Goal: Task Accomplishment & Management: Manage account settings

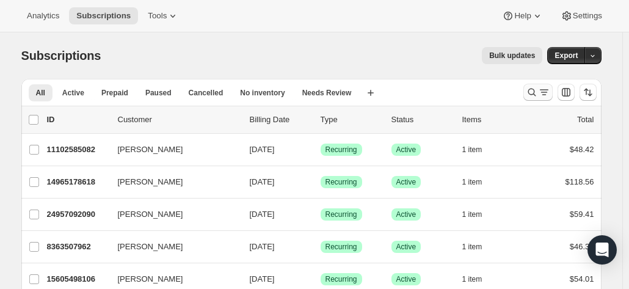
click at [544, 97] on icon "Search and filter results" at bounding box center [544, 92] width 12 height 12
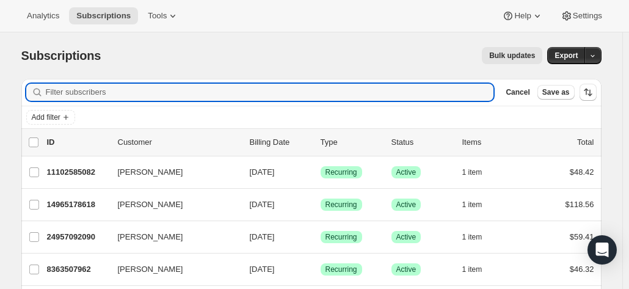
paste input "[EMAIL_ADDRESS][DOMAIN_NAME]"
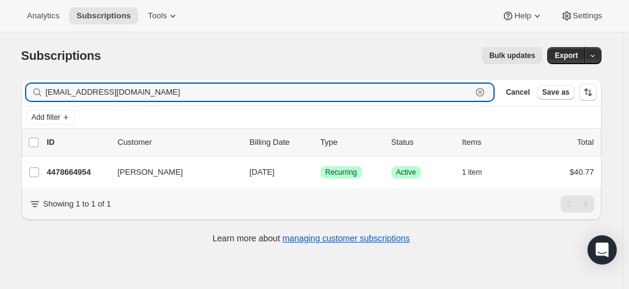
type input "[EMAIL_ADDRESS][DOMAIN_NAME]"
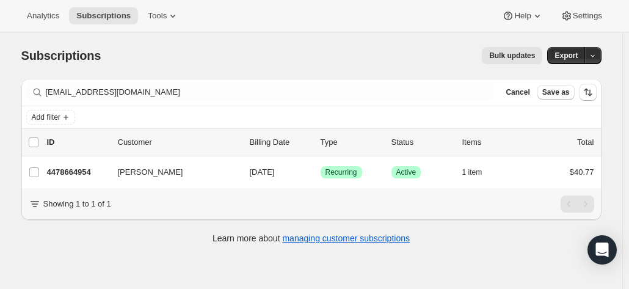
click at [197, 59] on div "Bulk updates" at bounding box center [328, 55] width 427 height 17
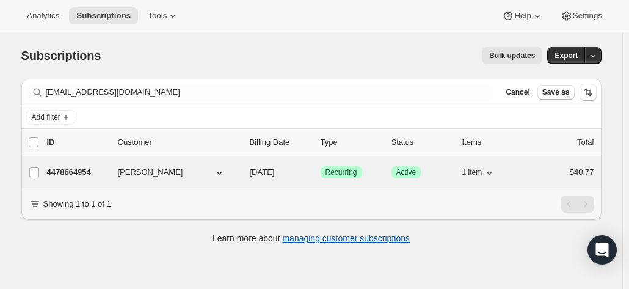
click at [142, 171] on span "[PERSON_NAME]" at bounding box center [150, 172] width 65 height 12
click at [156, 168] on span "[PERSON_NAME]" at bounding box center [150, 172] width 65 height 12
click at [225, 168] on icon "button" at bounding box center [219, 172] width 12 height 12
click at [169, 174] on span "[PERSON_NAME]" at bounding box center [150, 172] width 65 height 12
click at [73, 169] on p "4478664954" at bounding box center [77, 172] width 61 height 12
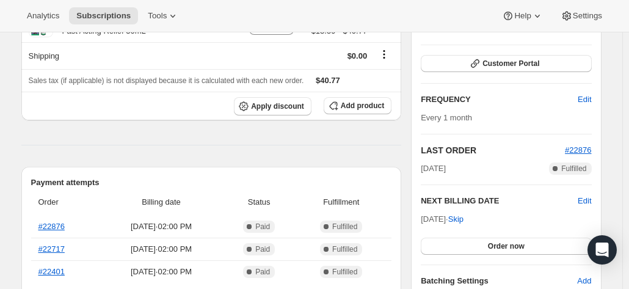
scroll to position [183, 0]
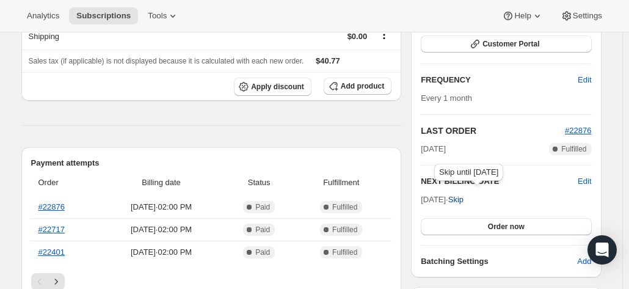
click at [463, 198] on span "Skip" at bounding box center [455, 200] width 15 height 12
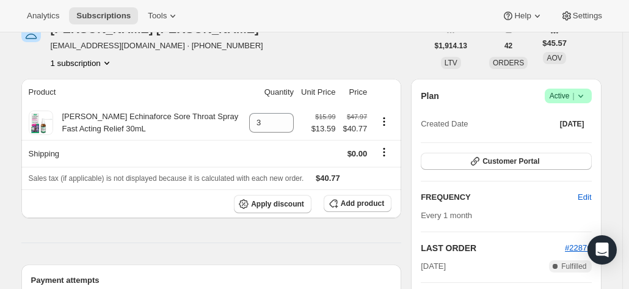
scroll to position [61, 0]
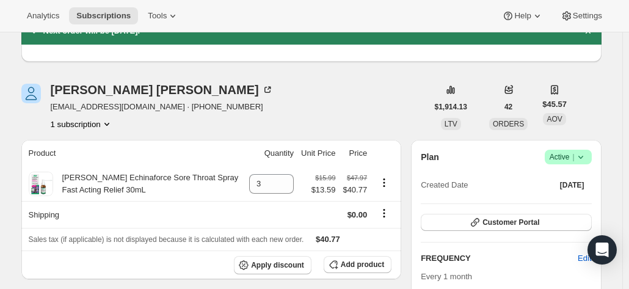
click at [584, 158] on icon at bounding box center [581, 157] width 12 height 12
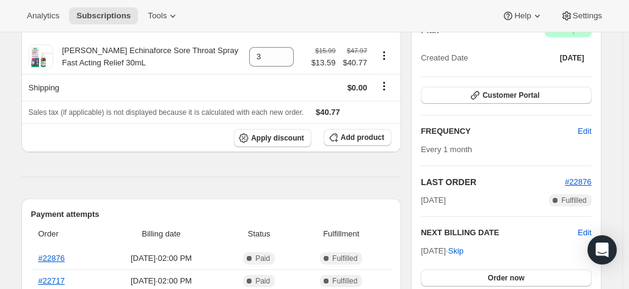
scroll to position [122, 0]
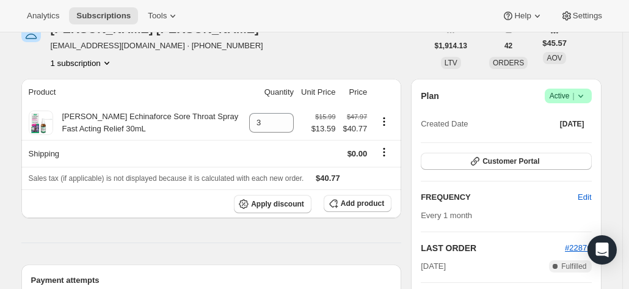
click at [584, 96] on icon at bounding box center [581, 96] width 12 height 12
click at [574, 121] on span "Pause subscription" at bounding box center [570, 119] width 67 height 9
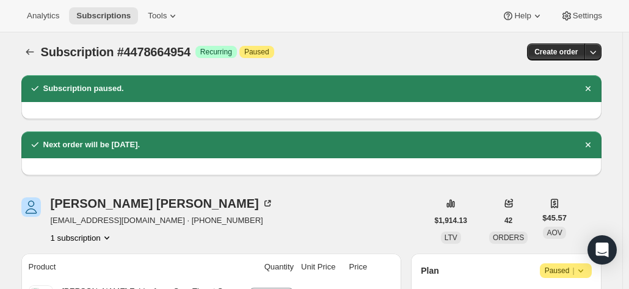
scroll to position [0, 0]
